Goal: Communication & Community: Share content

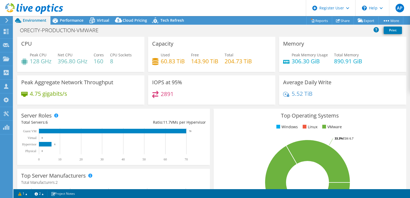
select select "USD"
click at [75, 22] on span "Performance" at bounding box center [72, 20] width 24 height 5
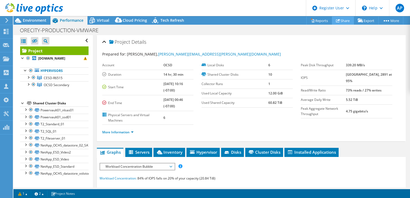
click at [337, 20] on link "Share" at bounding box center [343, 20] width 22 height 8
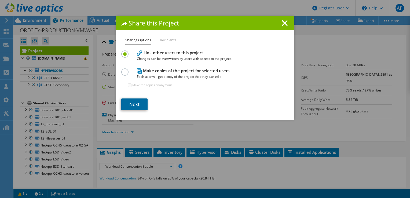
click at [135, 104] on link "Next" at bounding box center [134, 105] width 26 height 12
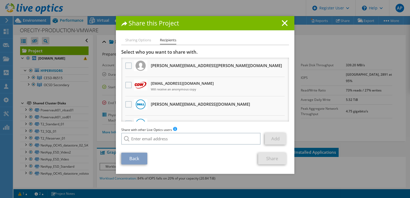
click at [137, 146] on div "Share with other Live Optics users Enter a single email address and click add. …" at bounding box center [205, 137] width 168 height 20
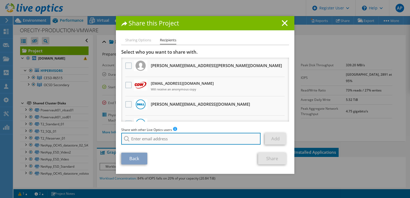
click at [130, 139] on input "search" at bounding box center [191, 139] width 140 height 12
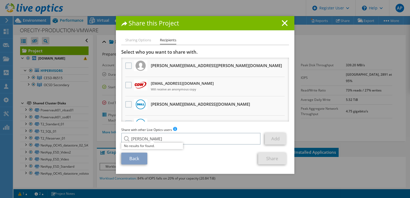
click at [213, 198] on html "AP Dell User Alexandru Popa A.Popa@dell.com Dell My Profile Log Out \n Help Exp…" at bounding box center [205, 99] width 410 height 198
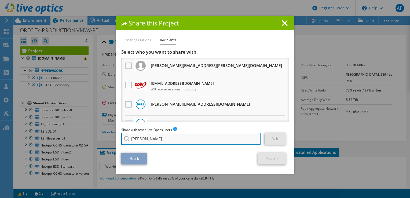
click at [175, 136] on input "craig hughes" at bounding box center [191, 139] width 140 height 12
paste input "hughes@redesign-group.com"
type input "[EMAIL_ADDRESS][DOMAIN_NAME]"
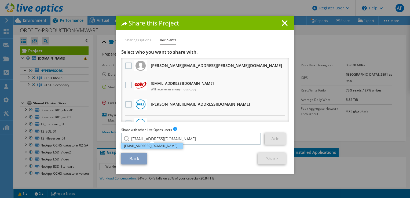
click at [150, 147] on li "[EMAIL_ADDRESS][DOMAIN_NAME]" at bounding box center [152, 146] width 62 height 6
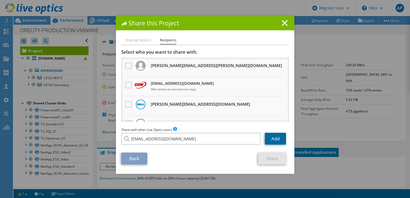
click at [271, 140] on link "Add" at bounding box center [275, 139] width 21 height 12
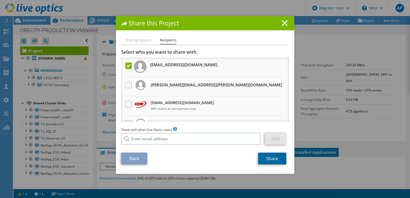
click at [280, 162] on link "Share" at bounding box center [272, 159] width 28 height 12
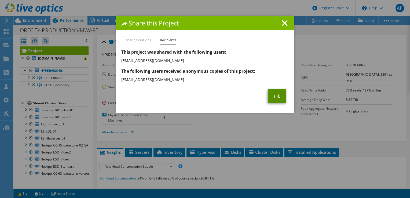
click at [280, 98] on link "Ok" at bounding box center [277, 96] width 19 height 14
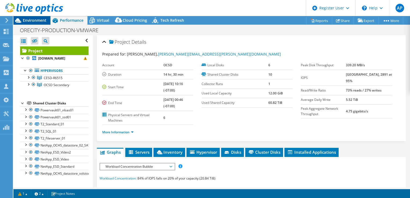
click at [39, 20] on span "Environment" at bounding box center [35, 20] width 24 height 5
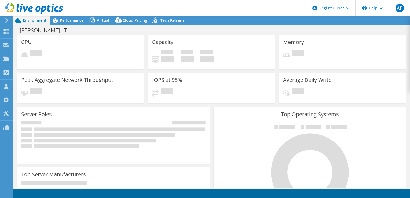
select select "USD"
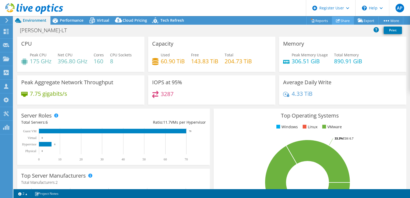
click at [348, 19] on link "Share" at bounding box center [343, 20] width 22 height 8
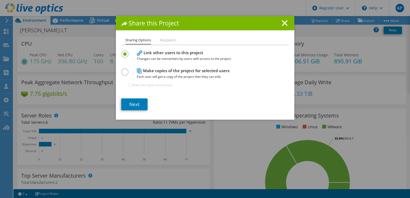
click at [121, 70] on label at bounding box center [125, 68] width 9 height 1
click at [0, 0] on input "radio" at bounding box center [0, 0] width 0 height 0
click at [137, 107] on link "Next" at bounding box center [134, 105] width 26 height 12
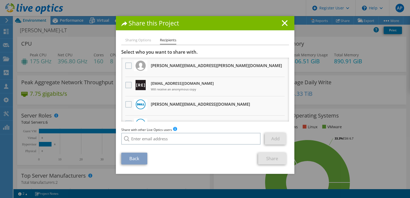
click at [127, 85] on label at bounding box center [129, 85] width 8 height 6
click at [0, 0] on input "checkbox" at bounding box center [0, 0] width 0 height 0
click at [267, 158] on link "Share" at bounding box center [272, 159] width 28 height 12
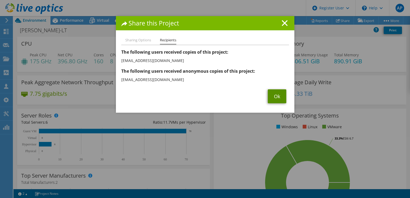
click at [273, 97] on link "Ok" at bounding box center [277, 96] width 19 height 14
